Goal: Obtain resource: Obtain resource

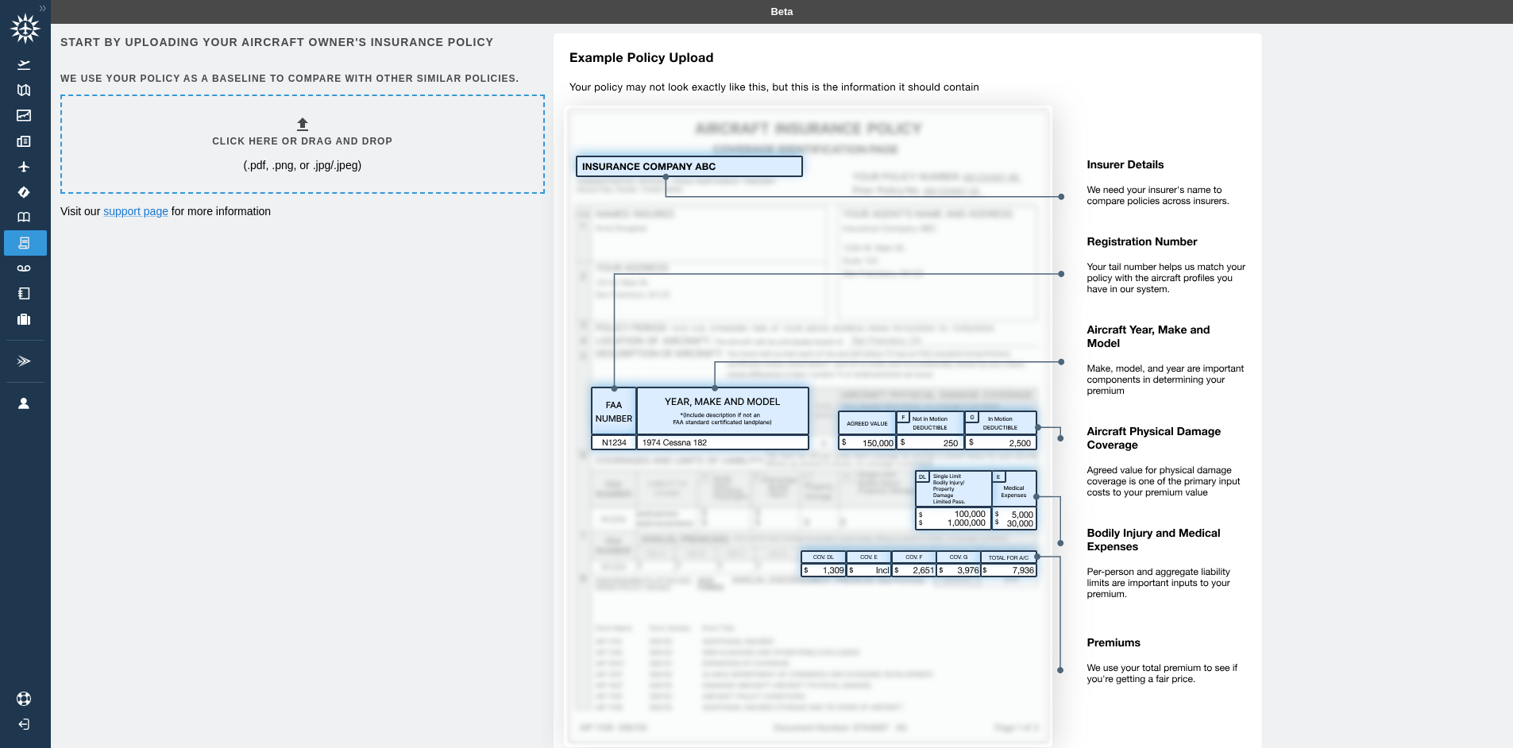
click at [312, 188] on div "Click here or drag and drop (.pdf, .png, or .jpg/.jpeg)" at bounding box center [302, 144] width 481 height 96
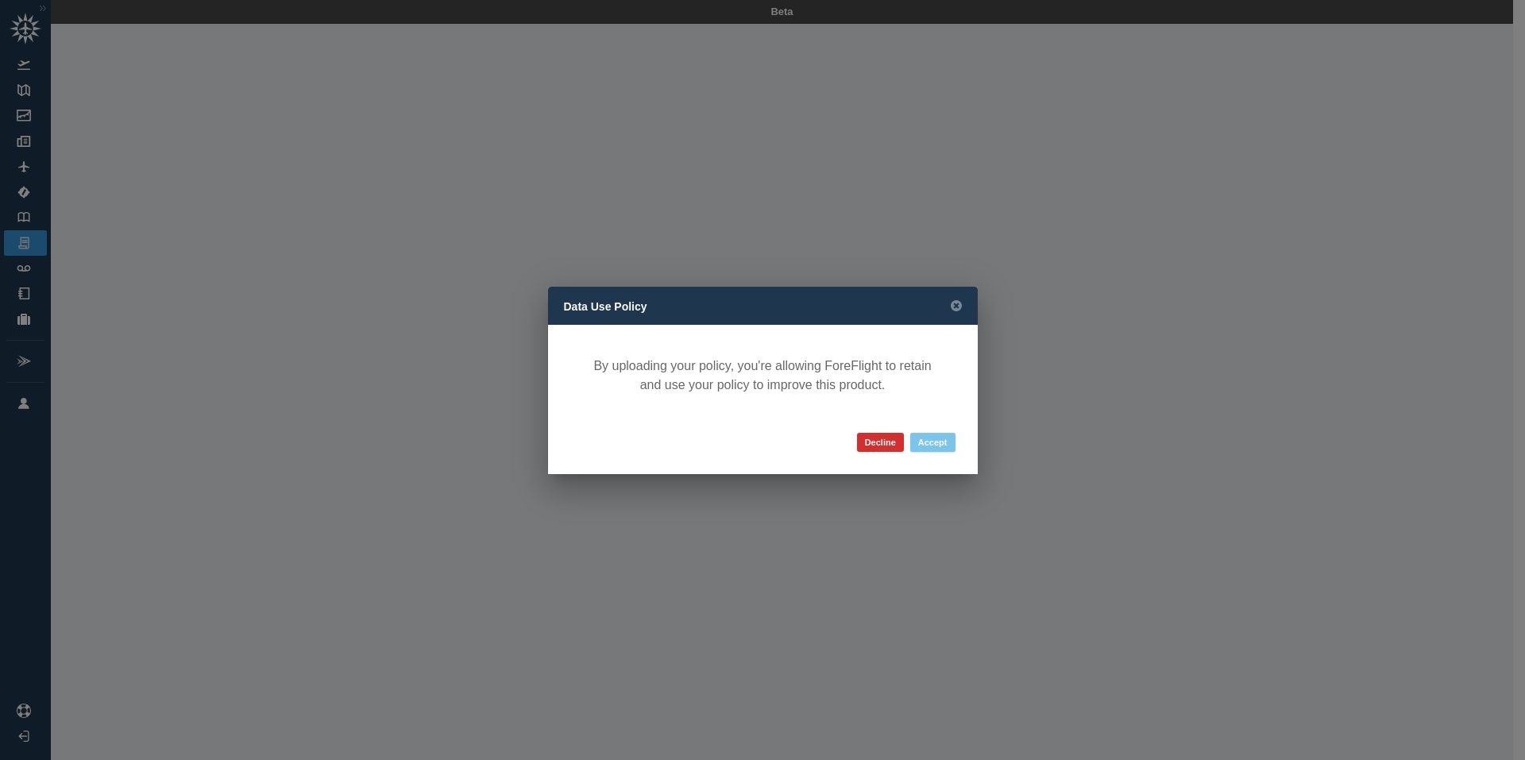
click at [925, 442] on button "Accept" at bounding box center [932, 442] width 45 height 19
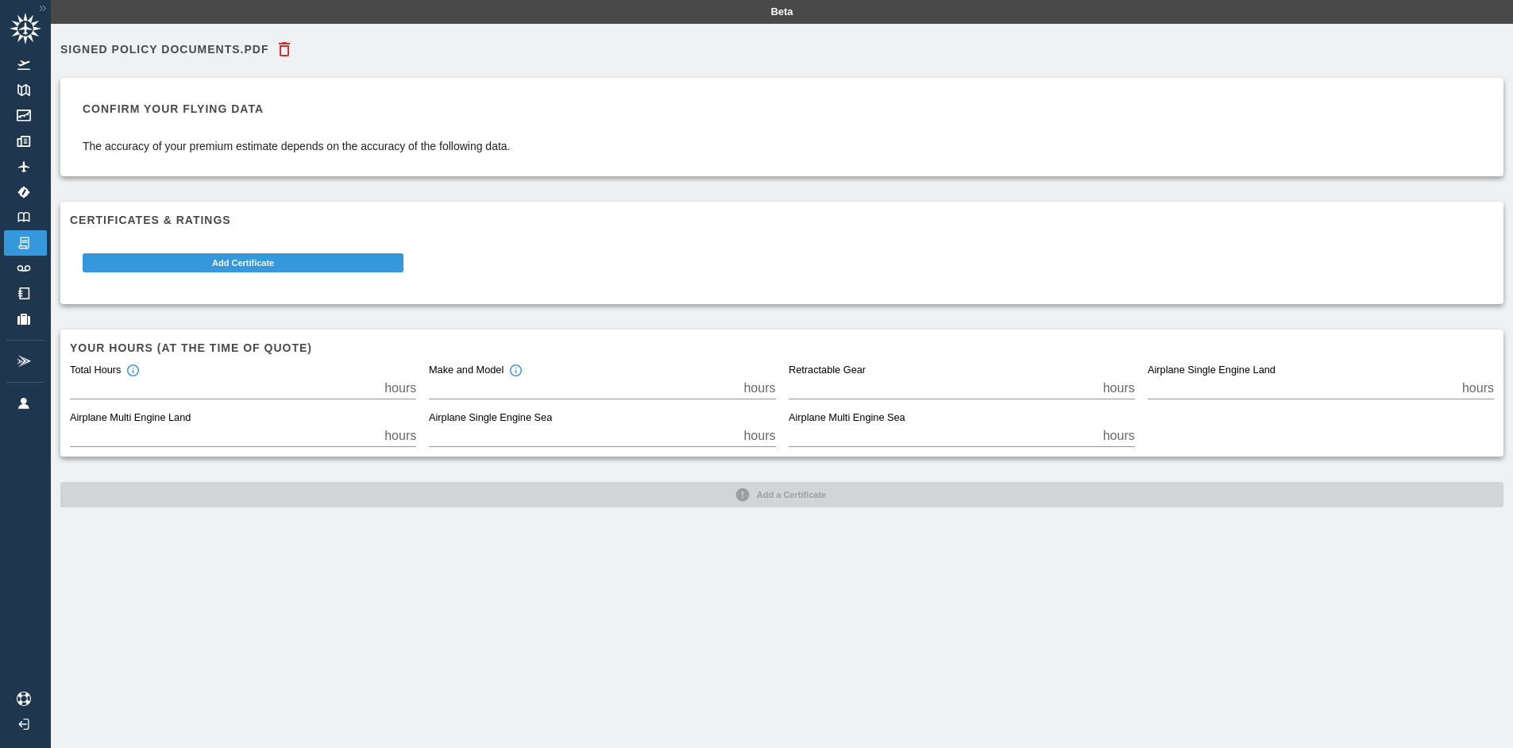
click at [278, 45] on icon "button" at bounding box center [284, 49] width 19 height 19
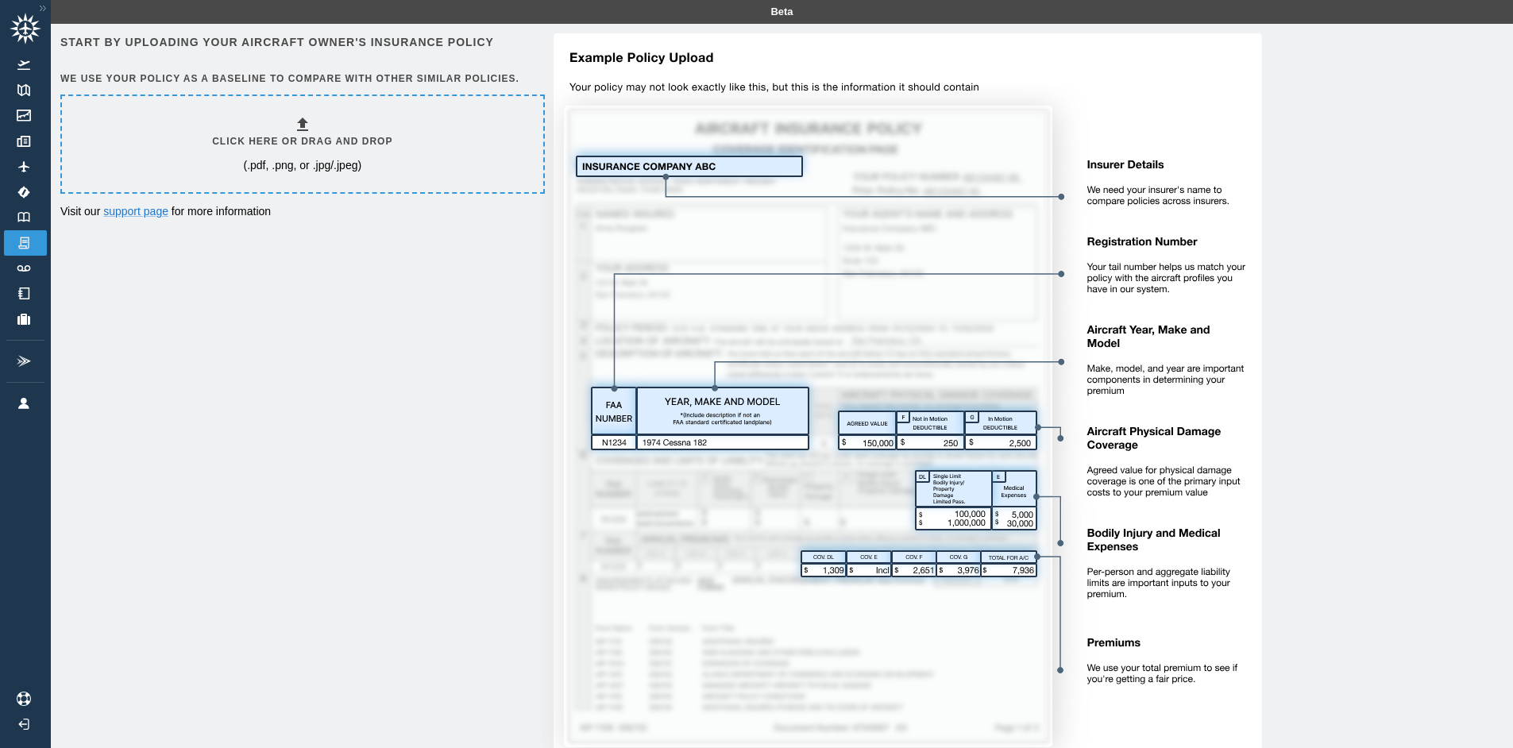
click at [305, 123] on icon at bounding box center [302, 124] width 11 height 13
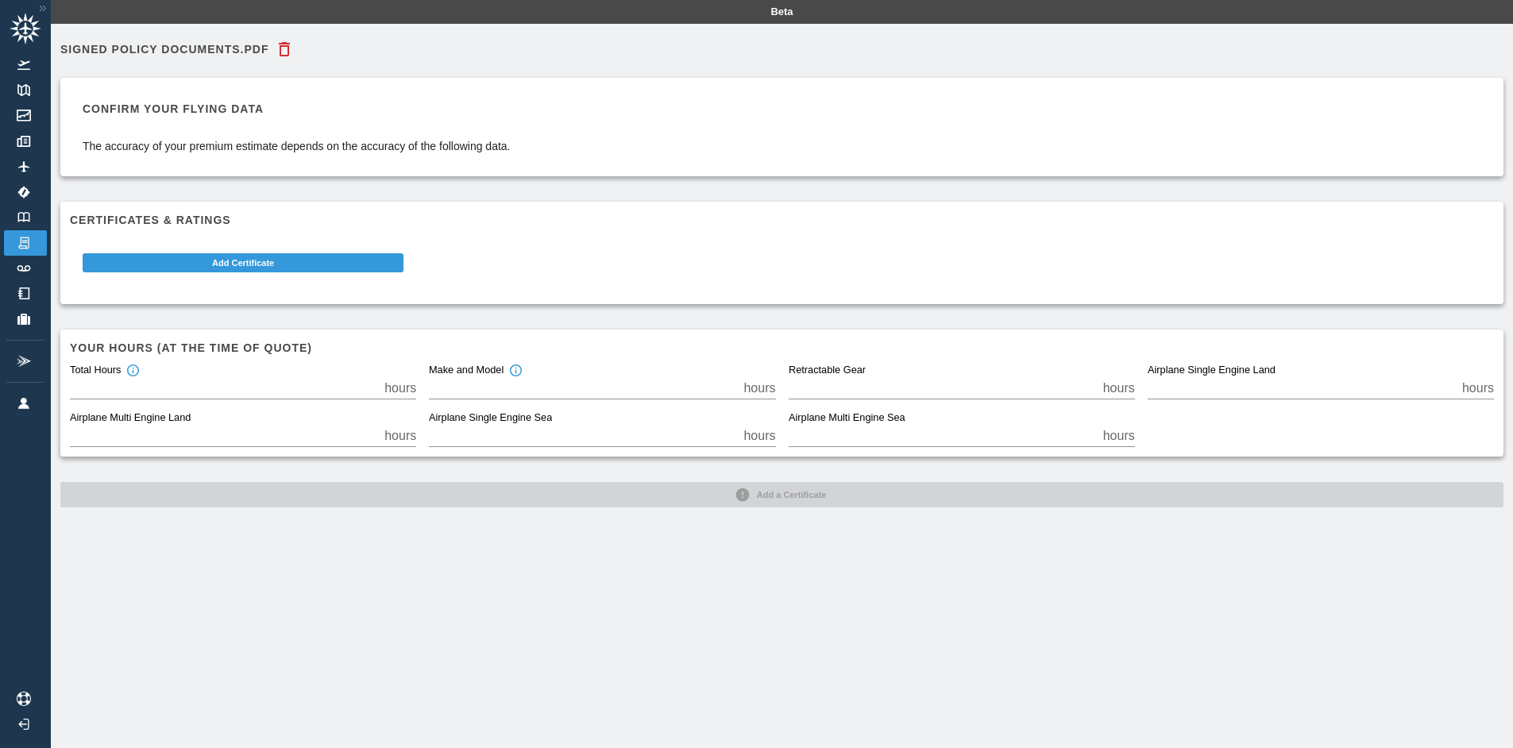
click at [287, 390] on input "*" at bounding box center [224, 388] width 308 height 22
click at [374, 378] on input "*" at bounding box center [224, 388] width 308 height 22
type input "*"
click at [374, 391] on input "*" at bounding box center [224, 388] width 308 height 22
click at [701, 523] on div "Signed Policy Documents.pdf Confirm your flying data The accuracy of your premi…" at bounding box center [782, 398] width 1462 height 748
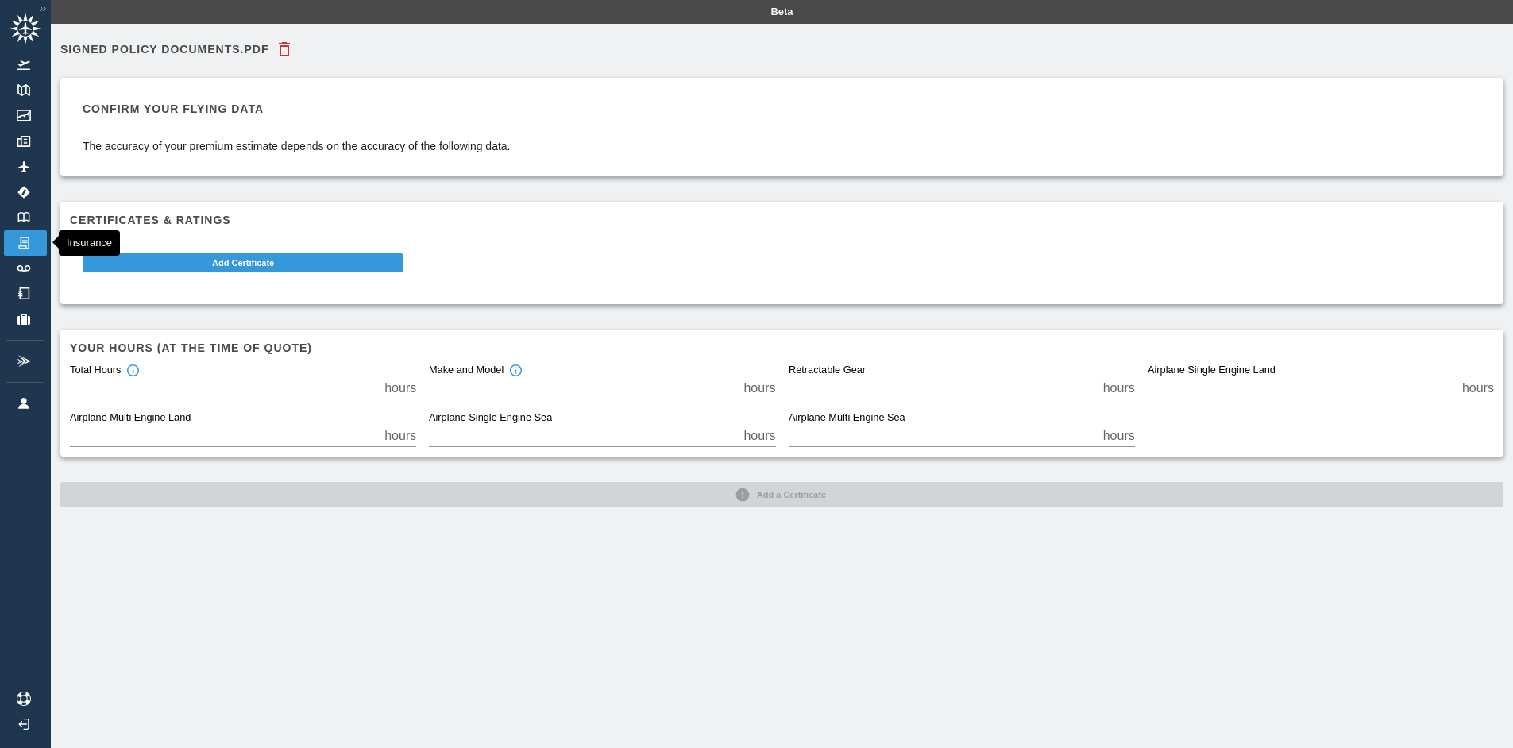
click at [17, 237] on img at bounding box center [23, 243] width 17 height 14
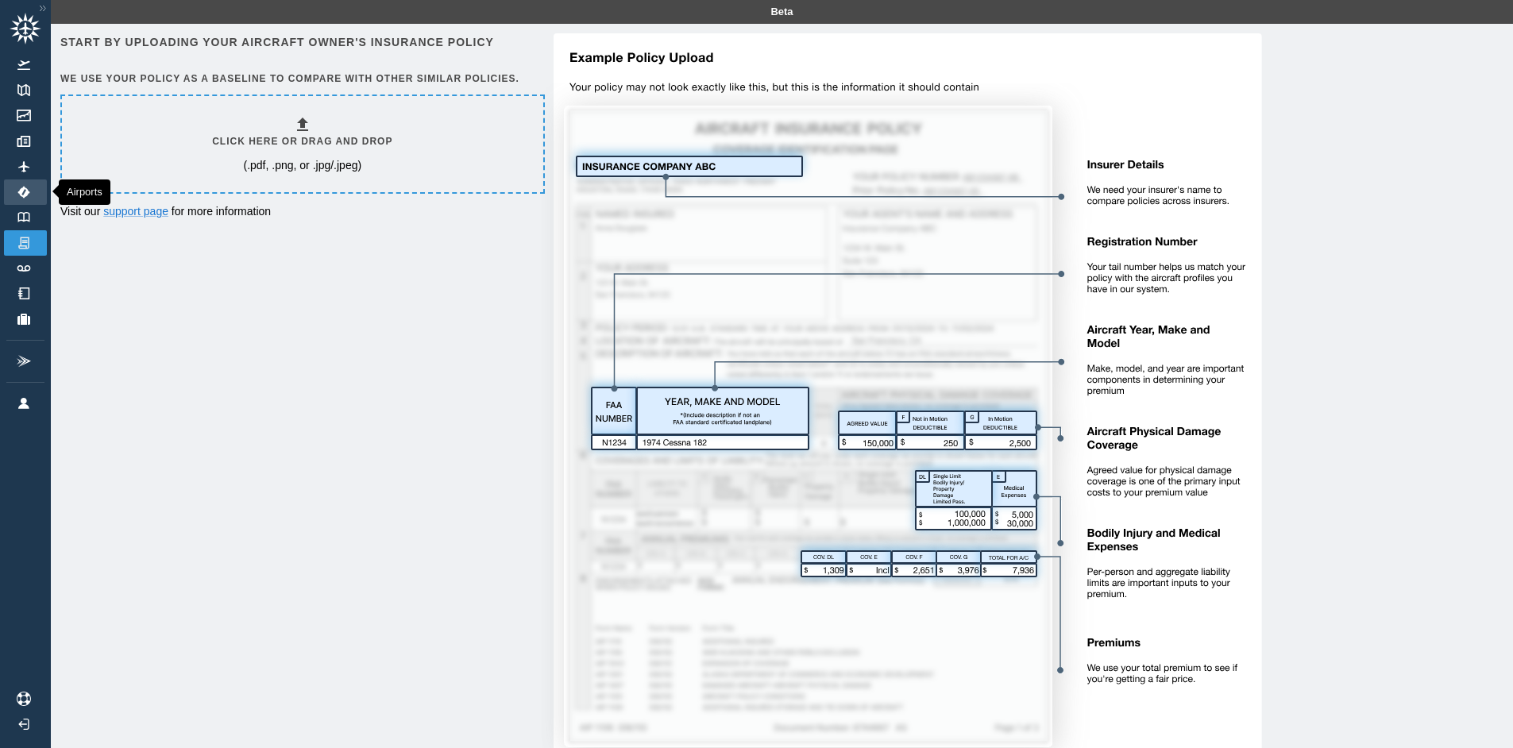
click at [21, 186] on img at bounding box center [23, 192] width 17 height 13
